Goal: Browse casually

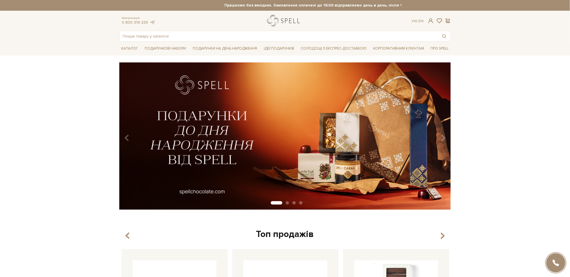
click at [295, 19] on link "logo" at bounding box center [284, 21] width 35 height 12
